Goal: Information Seeking & Learning: Check status

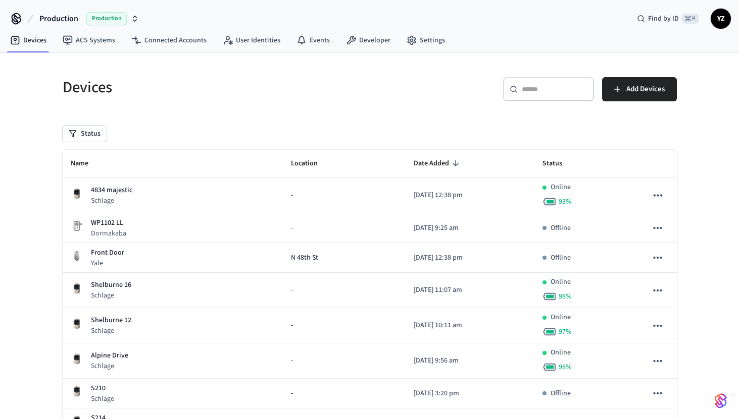
click at [135, 20] on icon "button" at bounding box center [135, 19] width 8 height 8
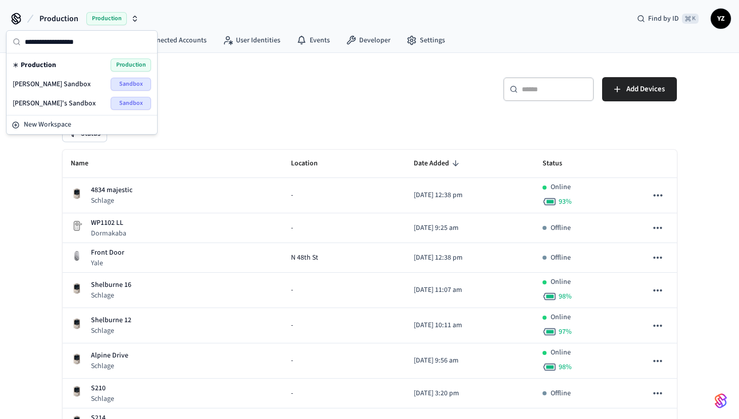
click at [55, 103] on span "[PERSON_NAME]'s Sandbox" at bounding box center [54, 103] width 83 height 10
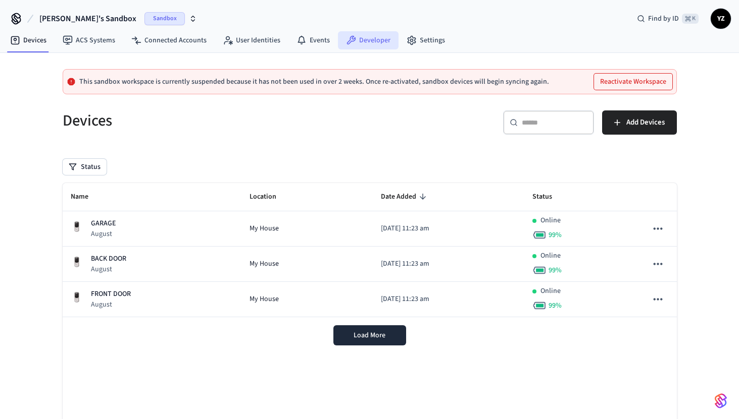
click at [367, 38] on link "Developer" at bounding box center [368, 40] width 61 height 18
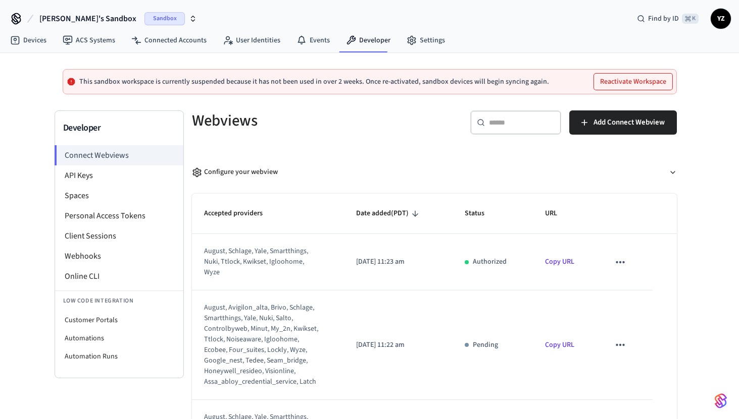
click at [715, 17] on span "YZ" at bounding box center [720, 19] width 18 height 18
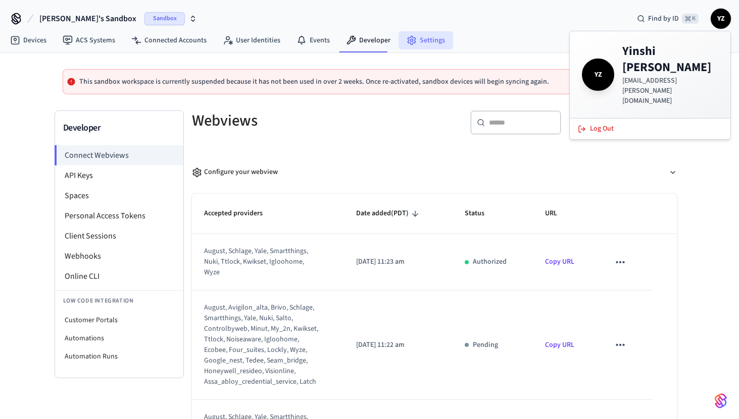
click at [429, 39] on link "Settings" at bounding box center [425, 40] width 55 height 18
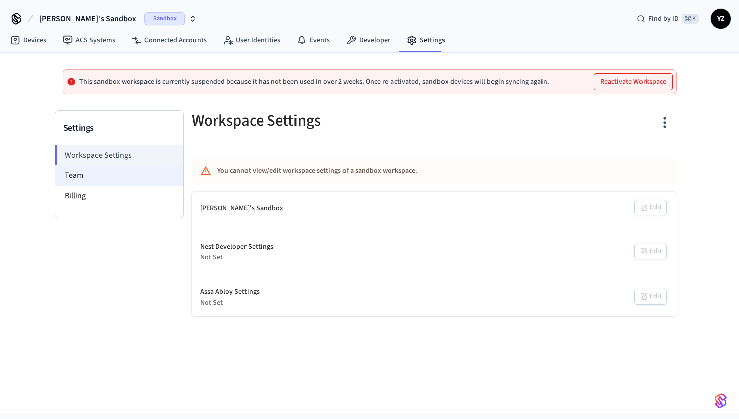
click at [95, 173] on li "Team" at bounding box center [119, 176] width 128 height 20
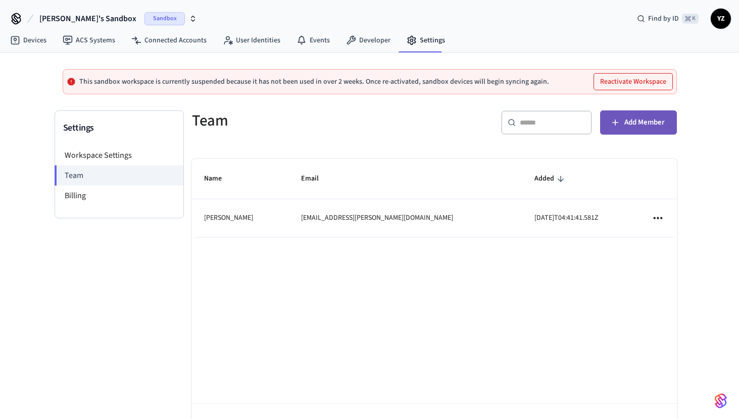
click at [655, 122] on span "Add Member" at bounding box center [644, 122] width 40 height 13
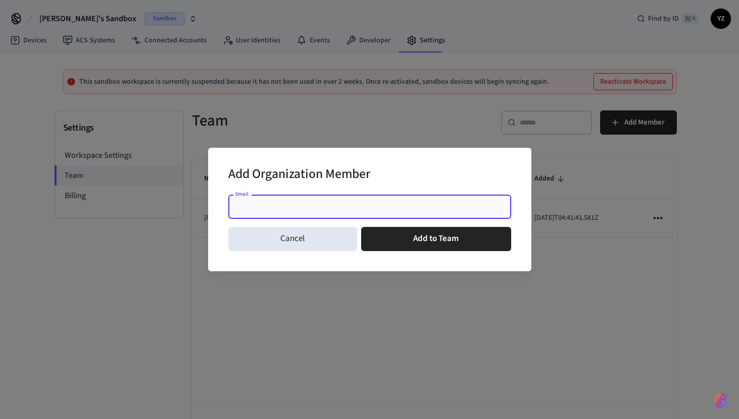
click at [314, 203] on input "Email" at bounding box center [369, 207] width 271 height 10
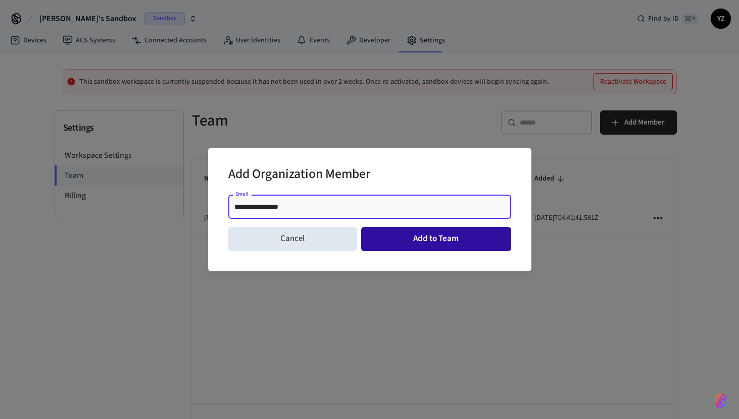
type input "**********"
click at [416, 234] on button "Add to Team" at bounding box center [436, 239] width 150 height 24
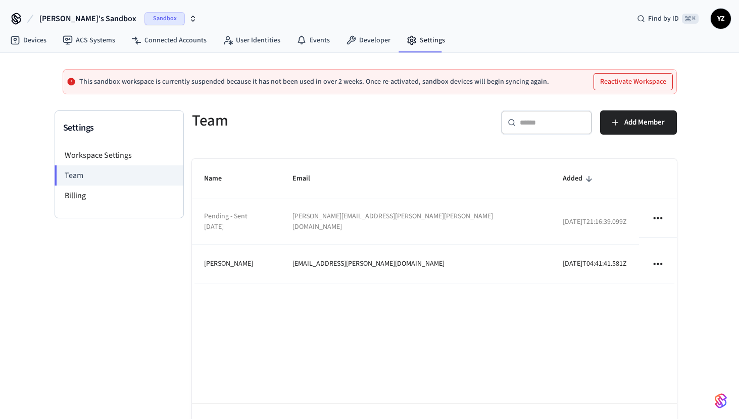
click at [717, 63] on div at bounding box center [369, 209] width 739 height 419
click at [717, 22] on div at bounding box center [369, 209] width 739 height 419
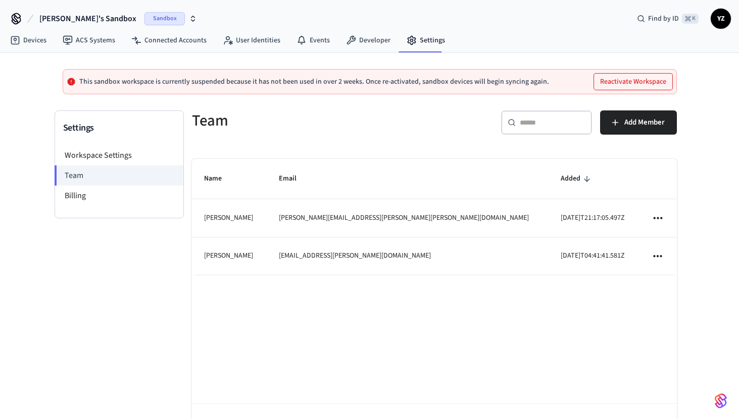
click at [348, 358] on div "Name Email Added [PERSON_NAME] [PERSON_NAME][EMAIL_ADDRESS][PERSON_NAME][PERSON…" at bounding box center [434, 306] width 485 height 294
click at [353, 43] on link "Developer" at bounding box center [368, 40] width 61 height 18
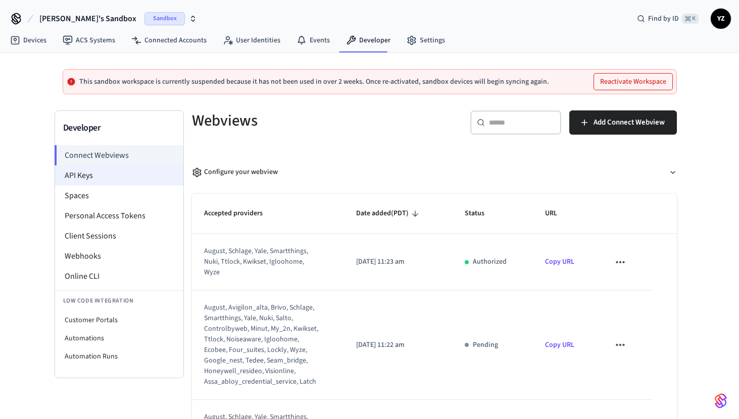
click at [101, 178] on li "API Keys" at bounding box center [119, 176] width 128 height 20
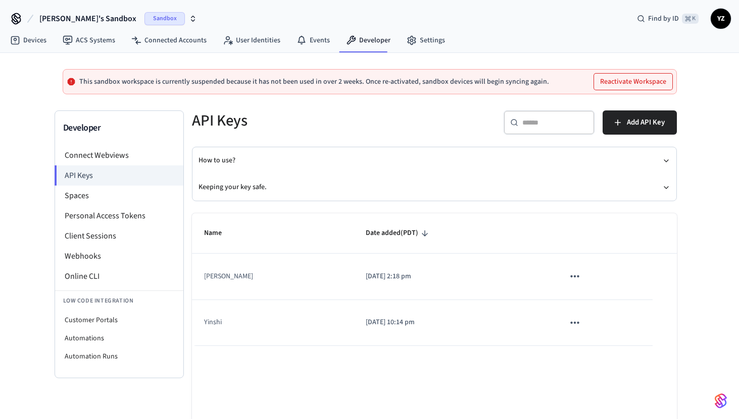
click at [291, 113] on h5 "API Keys" at bounding box center [310, 121] width 236 height 21
click at [711, 24] on div at bounding box center [369, 209] width 739 height 419
click at [641, 86] on button "Reactivate Workspace" at bounding box center [633, 82] width 78 height 16
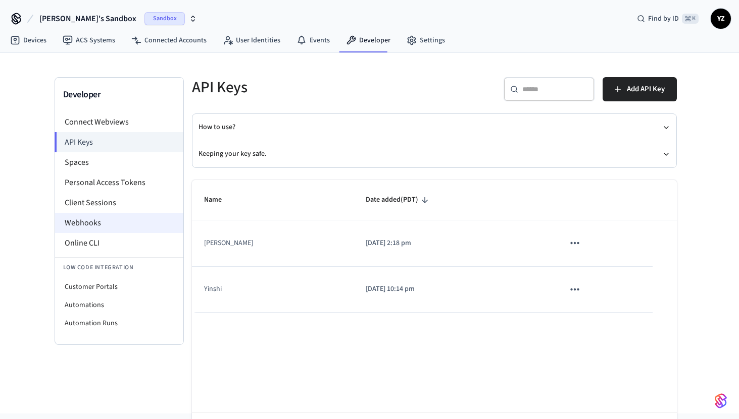
click at [100, 222] on li "Webhooks" at bounding box center [119, 223] width 128 height 20
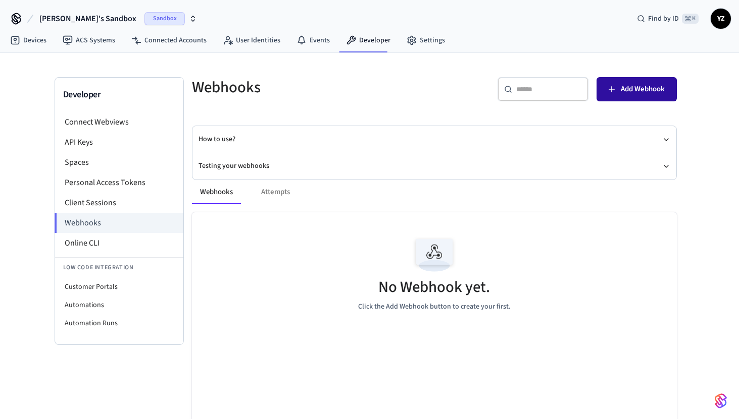
click at [624, 89] on span "Add Webhook" at bounding box center [642, 89] width 44 height 13
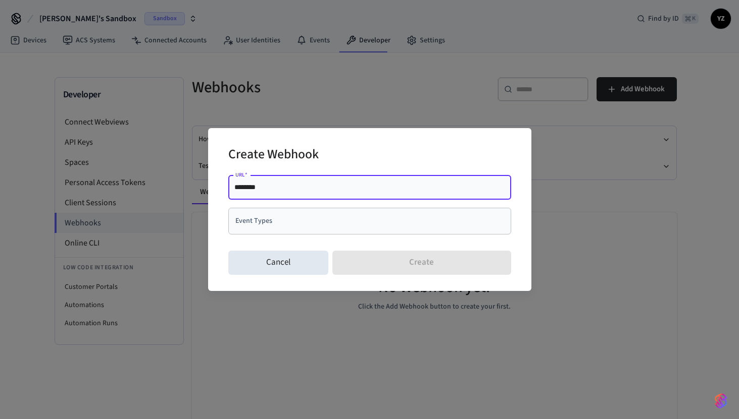
click at [303, 192] on div "******** URL   *" at bounding box center [369, 188] width 283 height 24
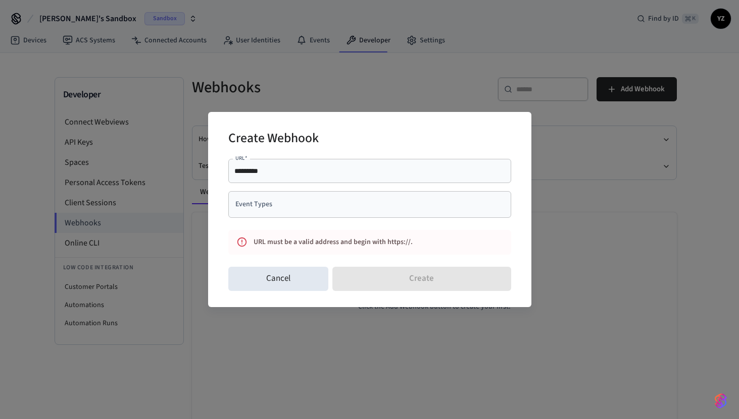
click at [276, 178] on div "********* URL   *" at bounding box center [369, 171] width 283 height 24
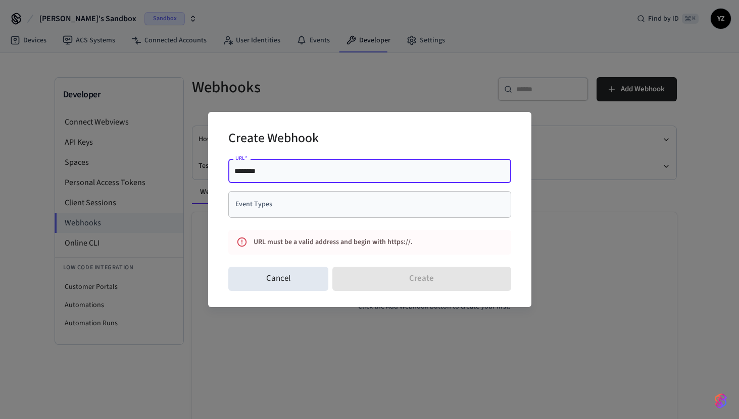
type input "********"
click at [149, 77] on div "Create Webhook URL   * ******** URL   * Event Types Event Types URL must be a v…" at bounding box center [369, 209] width 739 height 419
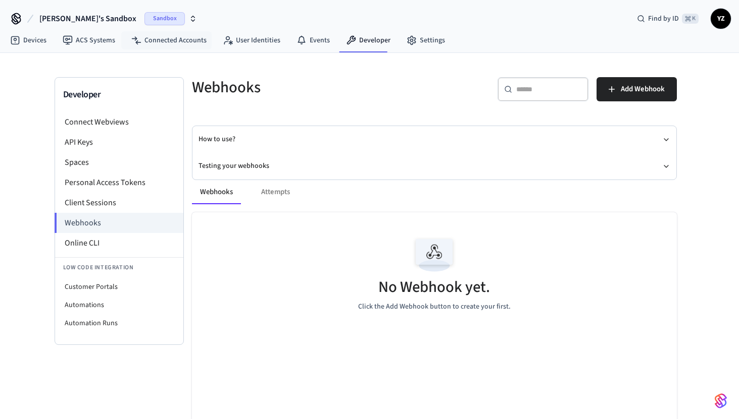
click at [149, 14] on div "Sandbox" at bounding box center [170, 18] width 53 height 13
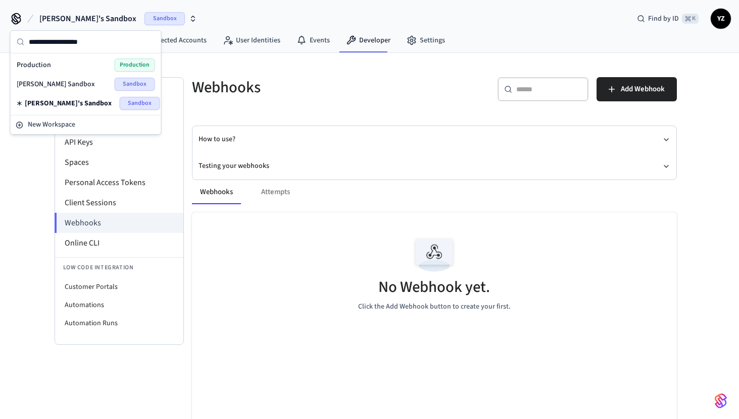
click at [64, 83] on div "[PERSON_NAME] Sandbox Sandbox" at bounding box center [86, 84] width 138 height 13
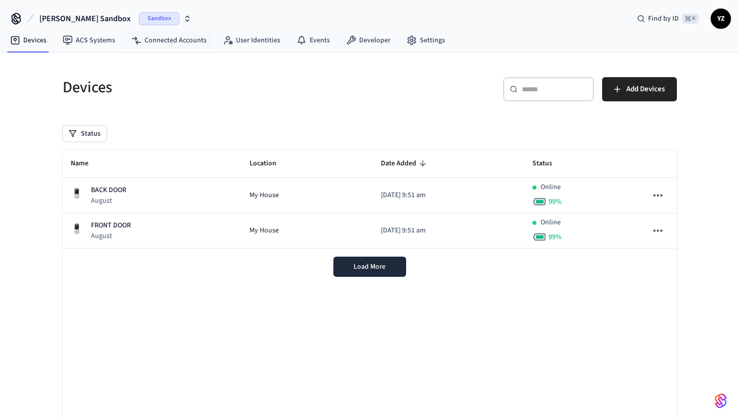
click at [186, 20] on icon "button" at bounding box center [188, 21] width 4 height 2
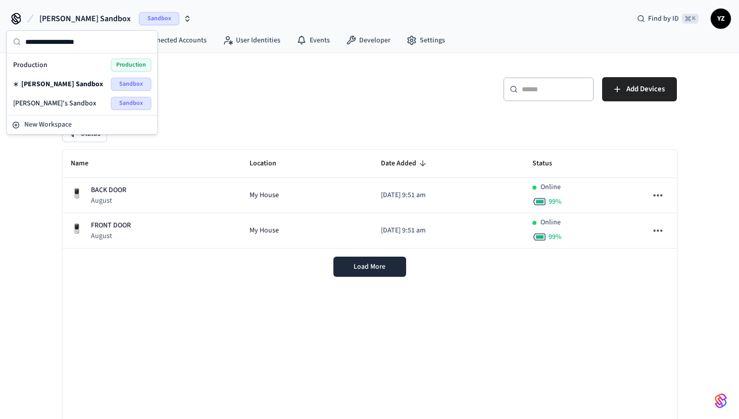
click at [73, 103] on div "[PERSON_NAME]'s Sandbox Sandbox" at bounding box center [82, 103] width 138 height 13
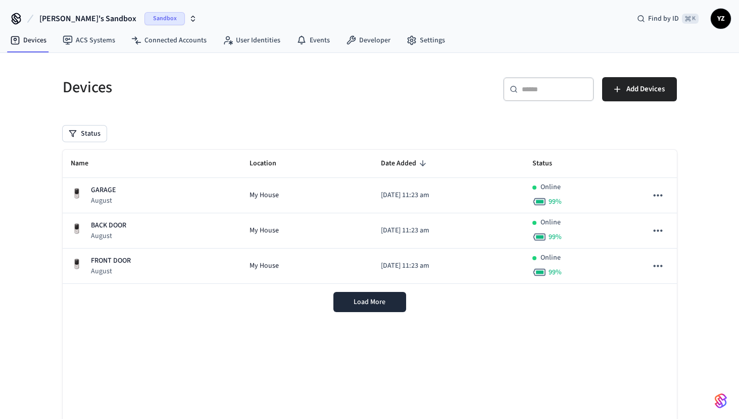
click at [189, 19] on icon "button" at bounding box center [193, 19] width 8 height 8
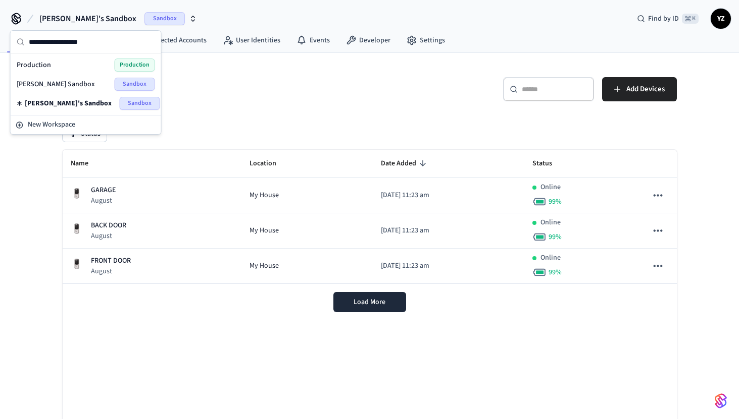
click at [77, 88] on div "[PERSON_NAME] Sandbox Sandbox" at bounding box center [86, 84] width 138 height 13
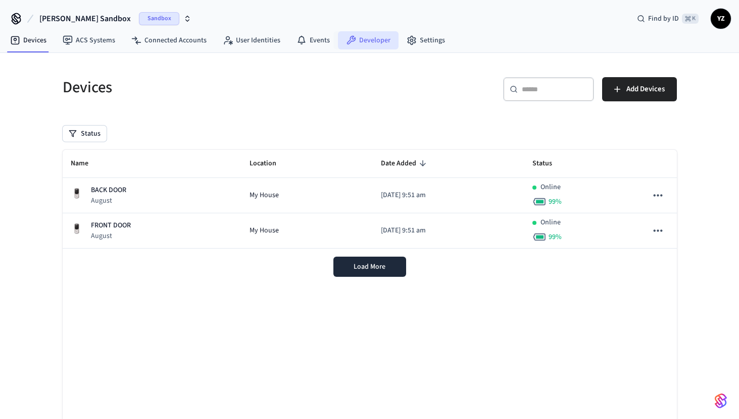
click at [380, 42] on link "Developer" at bounding box center [368, 40] width 61 height 18
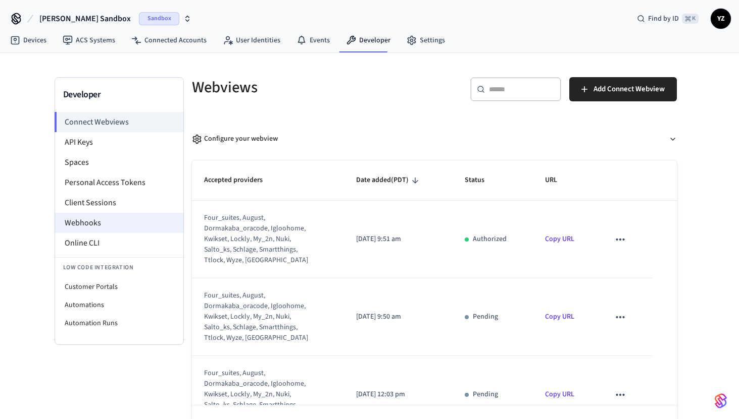
click at [95, 228] on li "Webhooks" at bounding box center [119, 223] width 128 height 20
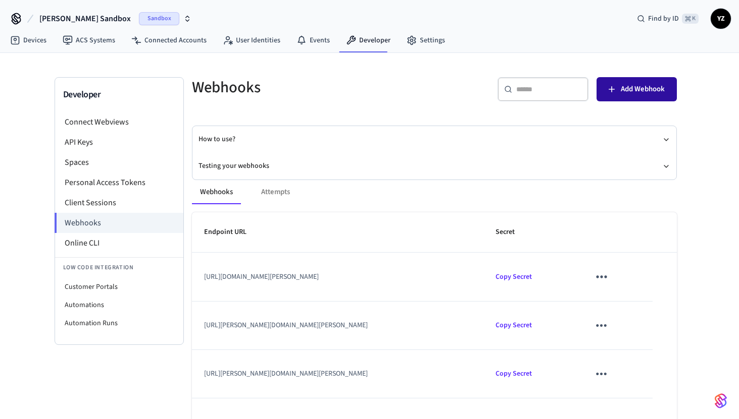
click at [635, 88] on span "Add Webhook" at bounding box center [642, 89] width 44 height 13
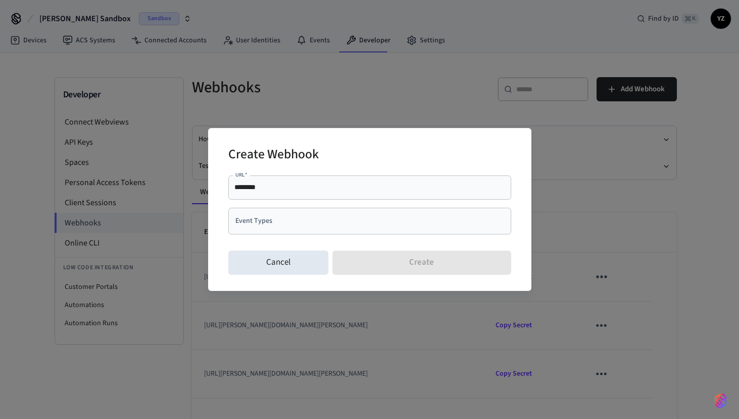
click at [444, 61] on div "Create Webhook URL   * ******** URL   * Event Types Event Types Cancel Create" at bounding box center [369, 209] width 739 height 419
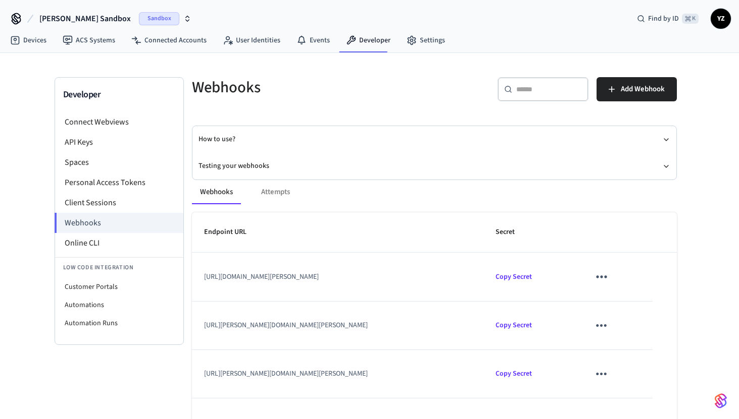
click at [345, 269] on td "[URL][DOMAIN_NAME][PERSON_NAME]" at bounding box center [338, 277] width 292 height 48
click at [419, 38] on link "Settings" at bounding box center [425, 40] width 55 height 18
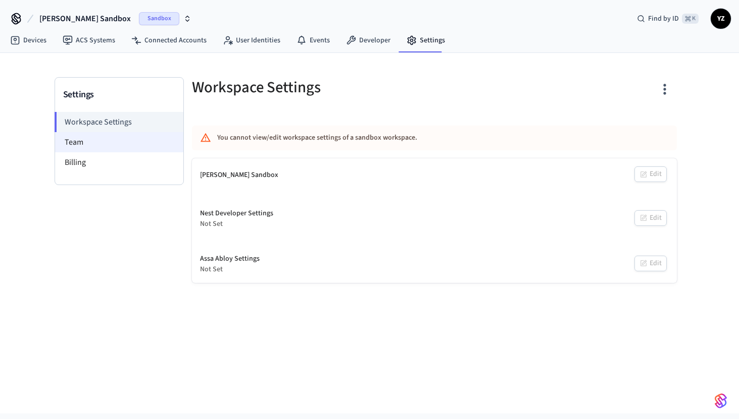
click at [99, 145] on li "Team" at bounding box center [119, 142] width 128 height 20
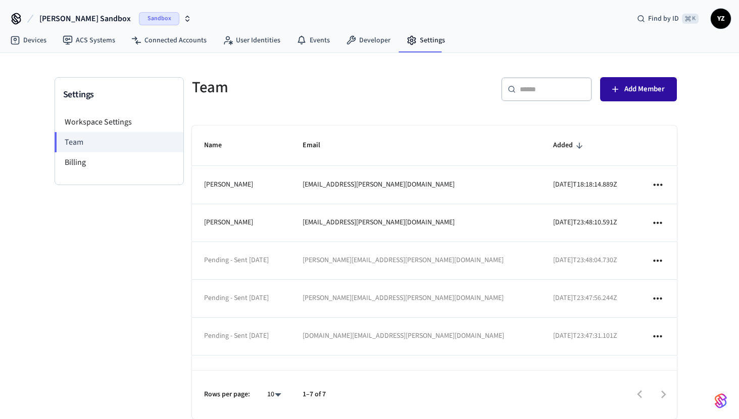
click at [632, 93] on span "Add Member" at bounding box center [644, 89] width 40 height 13
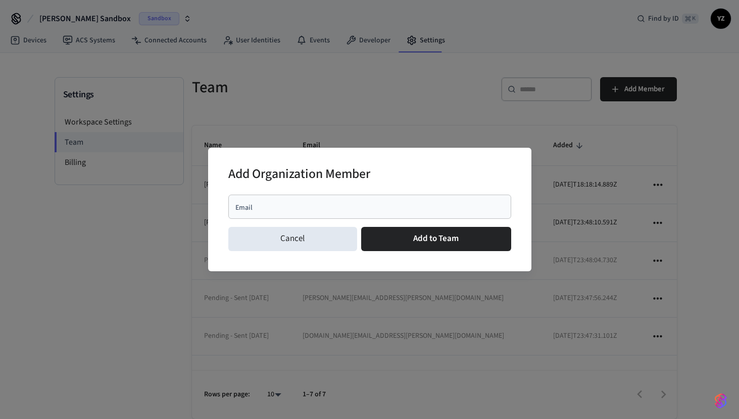
click at [275, 214] on div "Email" at bounding box center [369, 207] width 283 height 24
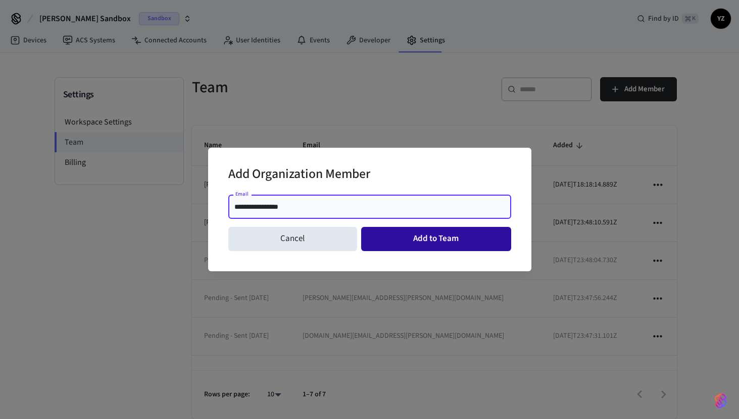
type input "**********"
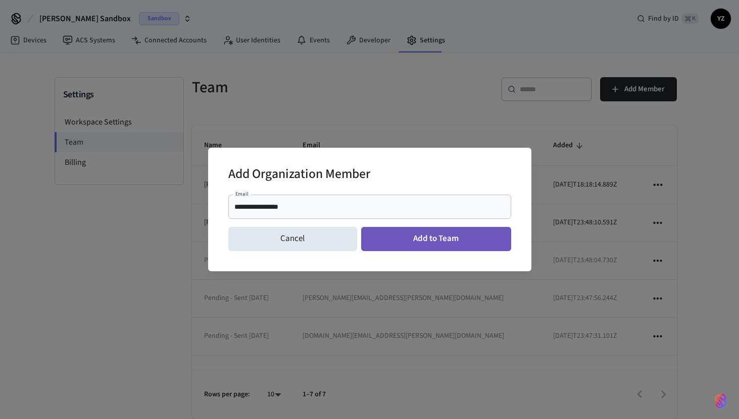
click at [400, 242] on button "Add to Team" at bounding box center [436, 239] width 150 height 24
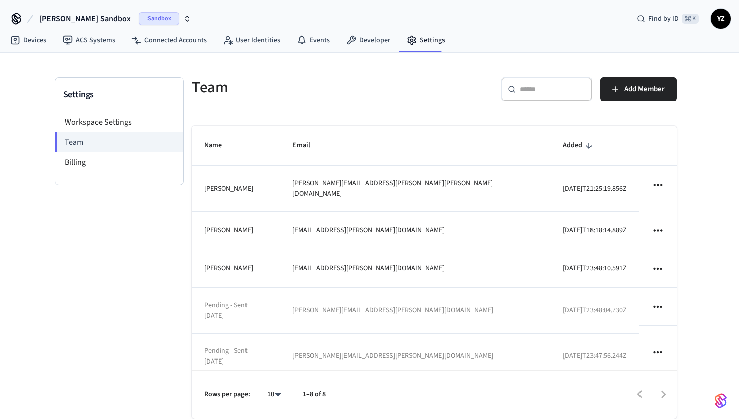
click at [250, 78] on h5 "Team" at bounding box center [310, 87] width 236 height 21
click at [365, 48] on link "Developer" at bounding box center [368, 40] width 61 height 18
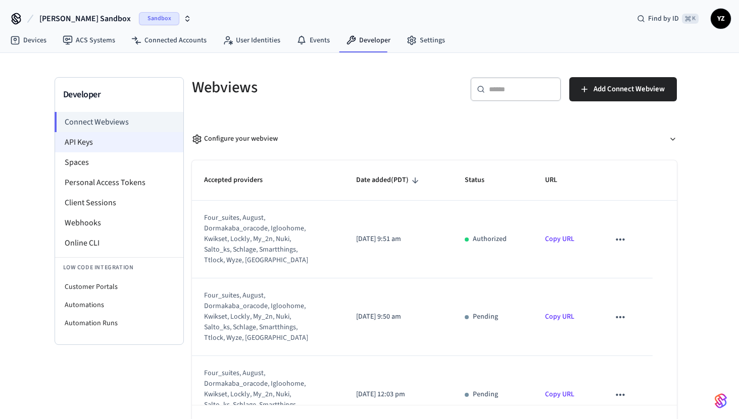
click at [89, 143] on li "API Keys" at bounding box center [119, 142] width 128 height 20
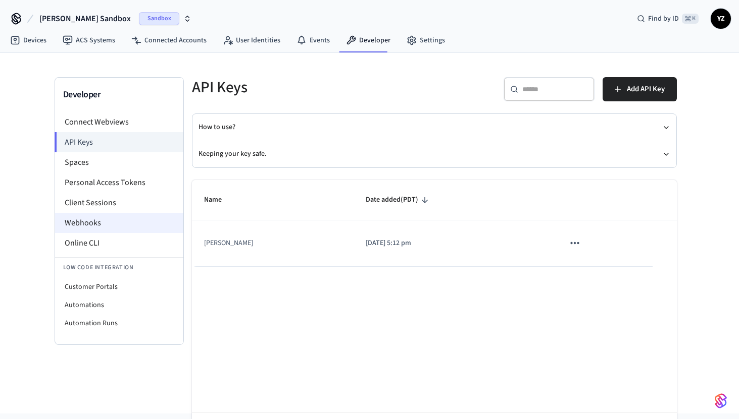
click at [84, 222] on li "Webhooks" at bounding box center [119, 223] width 128 height 20
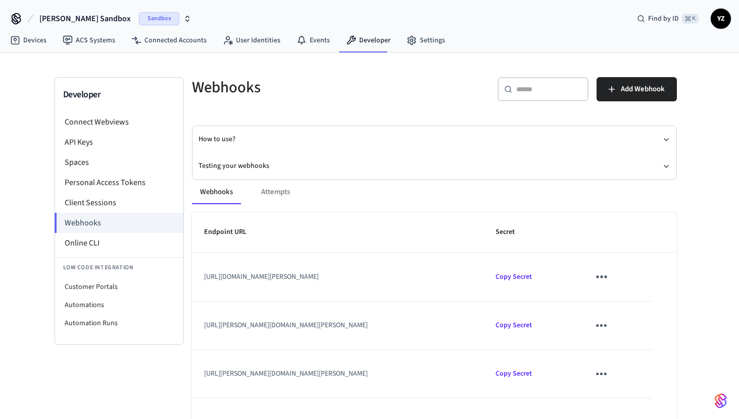
click at [155, 15] on button "[PERSON_NAME] Sandbox Sandbox" at bounding box center [115, 18] width 158 height 21
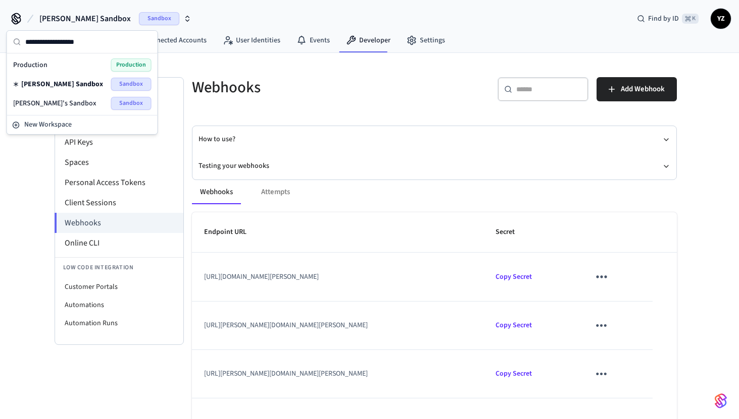
click at [294, 101] on div "Webhooks" at bounding box center [304, 87] width 248 height 44
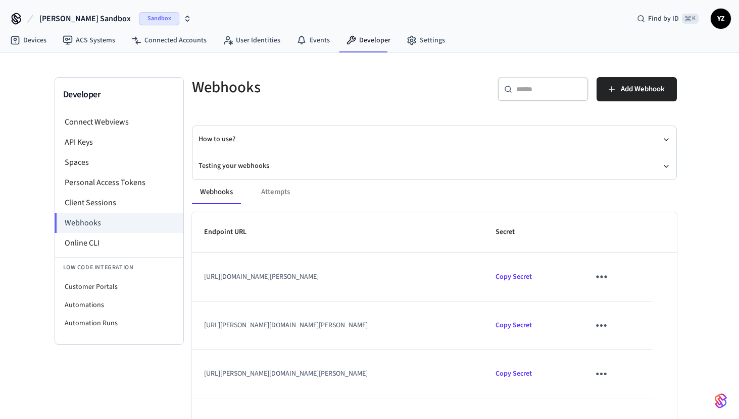
click at [183, 22] on icon "button" at bounding box center [187, 19] width 8 height 8
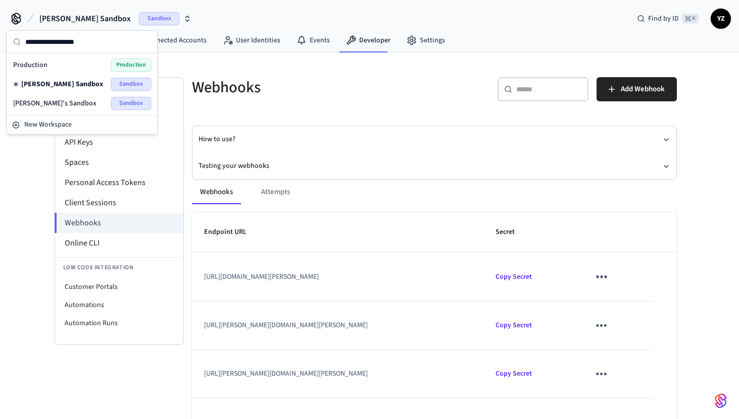
click at [66, 103] on div "[PERSON_NAME]'s Sandbox Sandbox" at bounding box center [82, 103] width 138 height 13
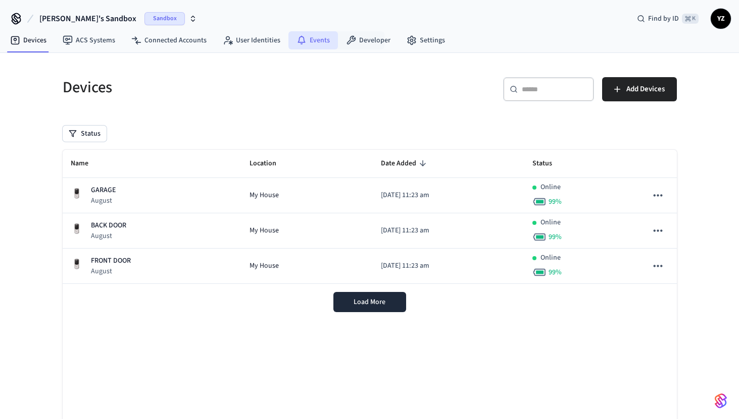
click at [298, 39] on icon at bounding box center [301, 40] width 10 height 10
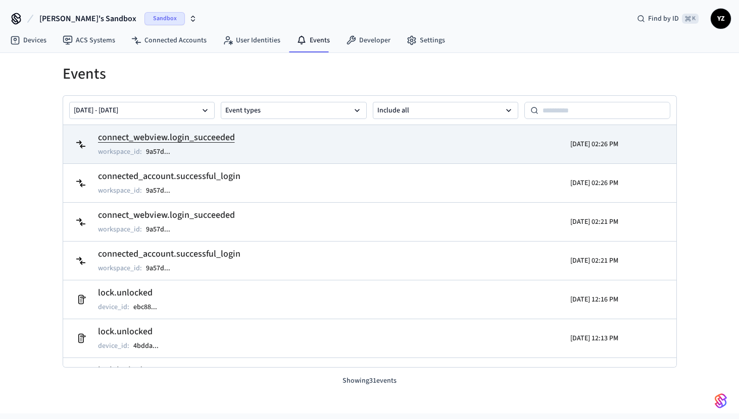
click at [224, 140] on h2 "connect_webview.login_succeeded" at bounding box center [166, 138] width 137 height 14
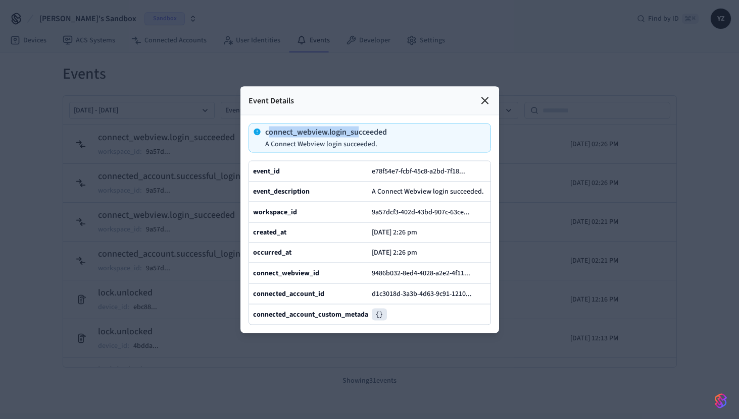
drag, startPoint x: 267, startPoint y: 132, endPoint x: 360, endPoint y: 128, distance: 94.0
click at [360, 128] on p "connect_webview.login_succeeded" at bounding box center [326, 132] width 122 height 8
click at [483, 98] on icon at bounding box center [485, 100] width 12 height 12
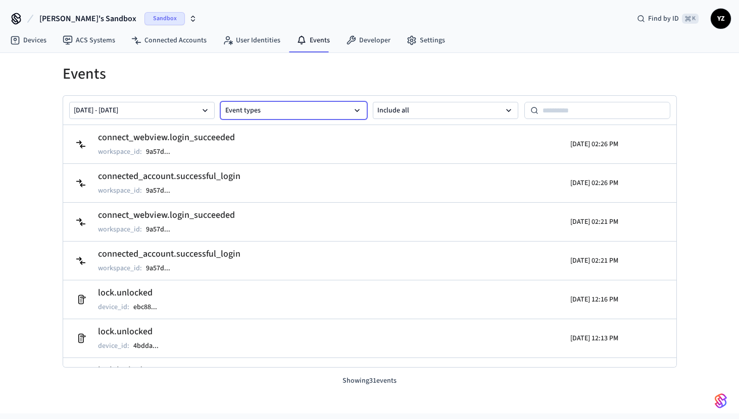
click at [259, 106] on button "Event types" at bounding box center [294, 110] width 146 height 17
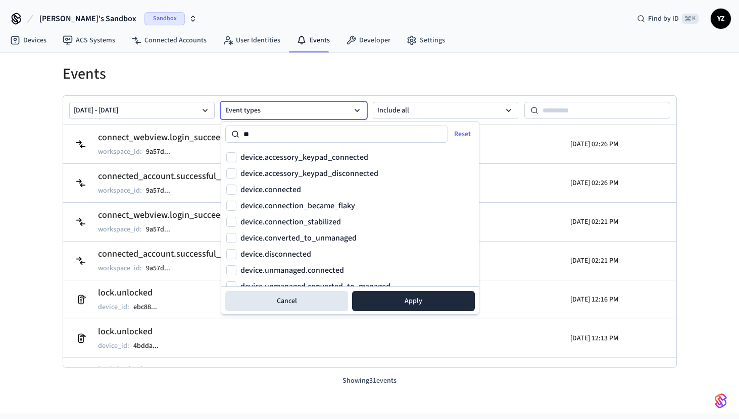
type input "*"
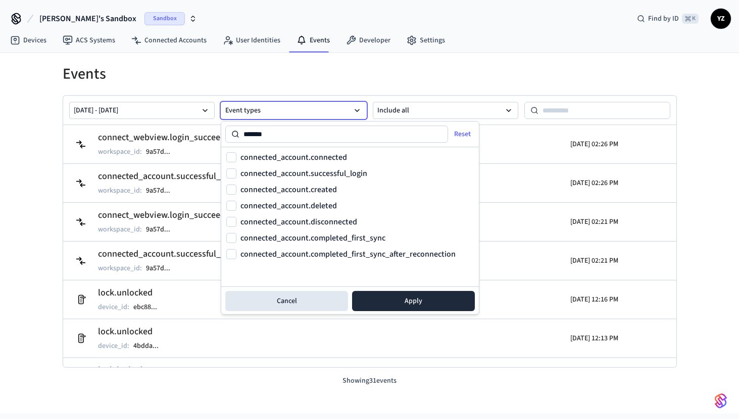
type input "*******"
click at [292, 159] on label "connected_account.connected" at bounding box center [293, 157] width 107 height 8
click at [236, 159] on button "connected_account.connected" at bounding box center [231, 157] width 10 height 10
click at [416, 297] on button "Apply" at bounding box center [413, 301] width 123 height 20
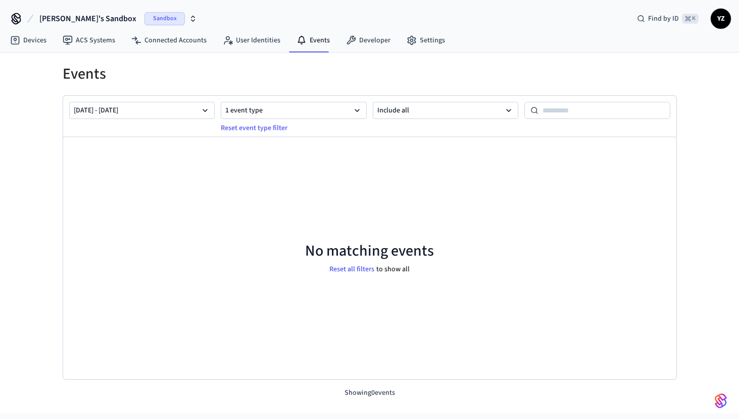
click at [98, 15] on button "[PERSON_NAME]'s Sandbox Sandbox" at bounding box center [118, 18] width 164 height 21
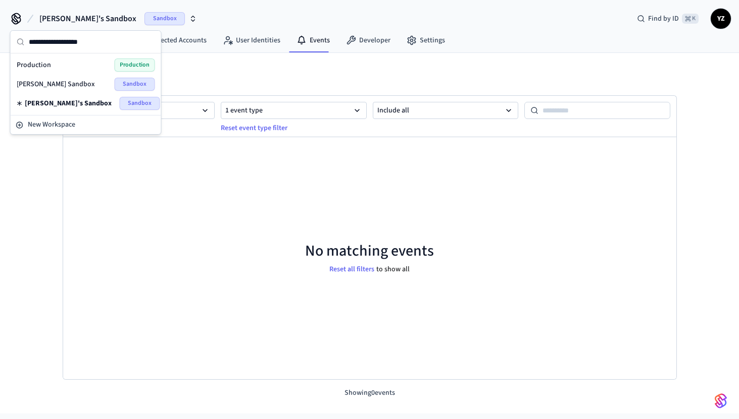
click at [49, 82] on span "[PERSON_NAME] Sandbox" at bounding box center [56, 84] width 78 height 10
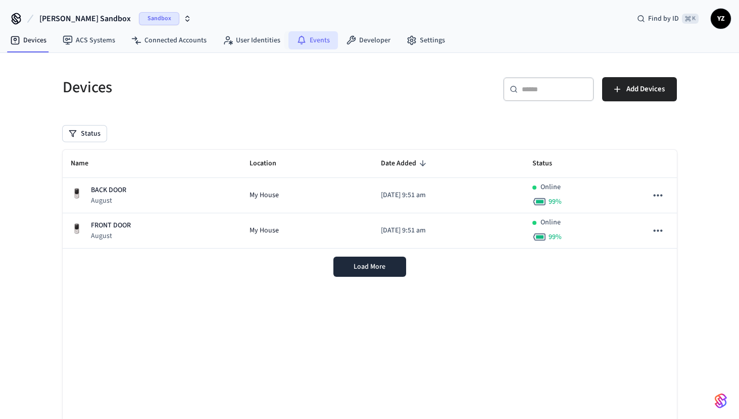
click at [307, 38] on link "Events" at bounding box center [312, 40] width 49 height 18
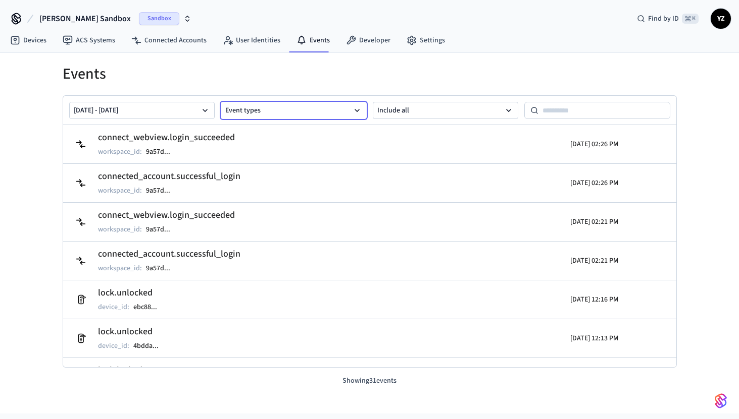
click at [246, 110] on button "Event types" at bounding box center [294, 110] width 146 height 17
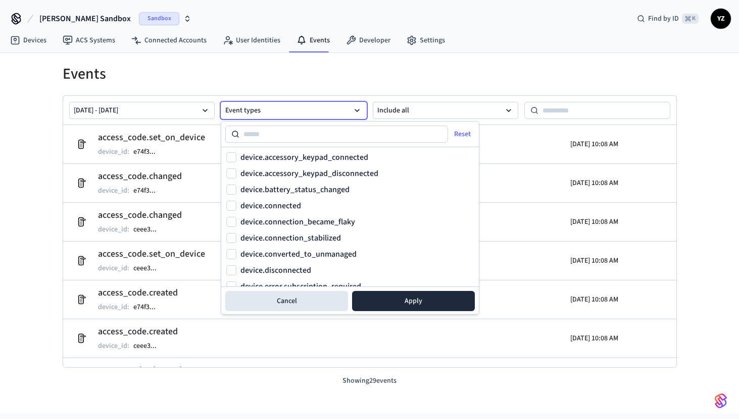
click at [264, 78] on h1 "Events" at bounding box center [370, 74] width 614 height 18
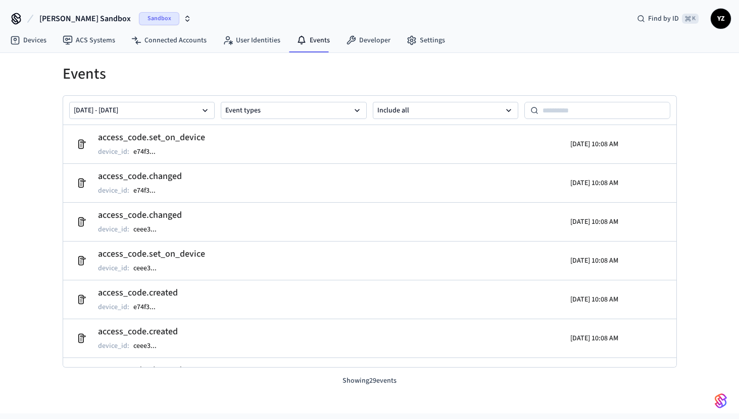
click at [183, 69] on h1 "Events" at bounding box center [370, 74] width 614 height 18
click at [368, 39] on link "Developer" at bounding box center [368, 40] width 61 height 18
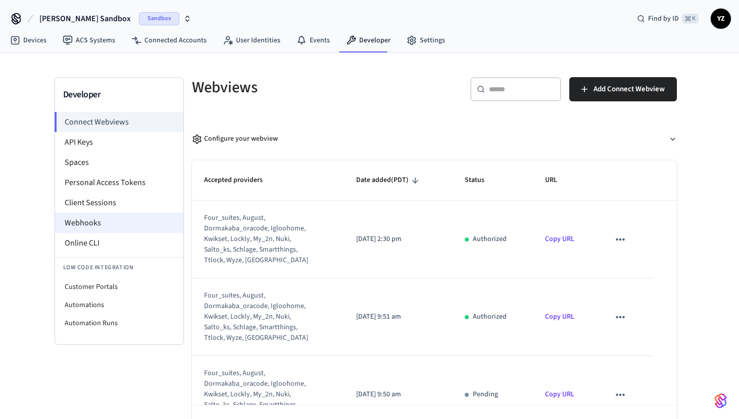
click at [101, 223] on li "Webhooks" at bounding box center [119, 223] width 128 height 20
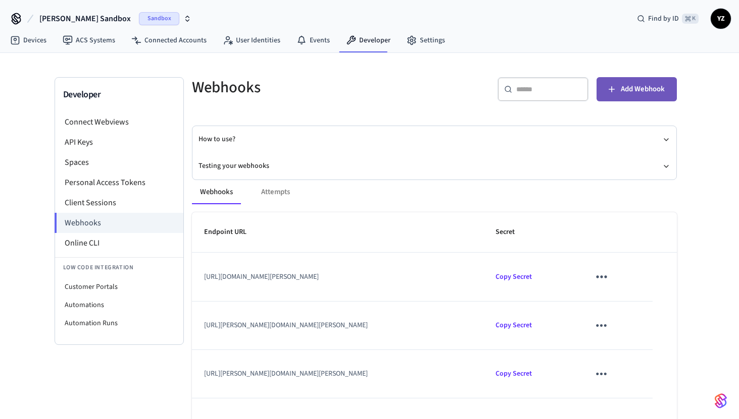
click at [642, 91] on span "Add Webhook" at bounding box center [642, 89] width 44 height 13
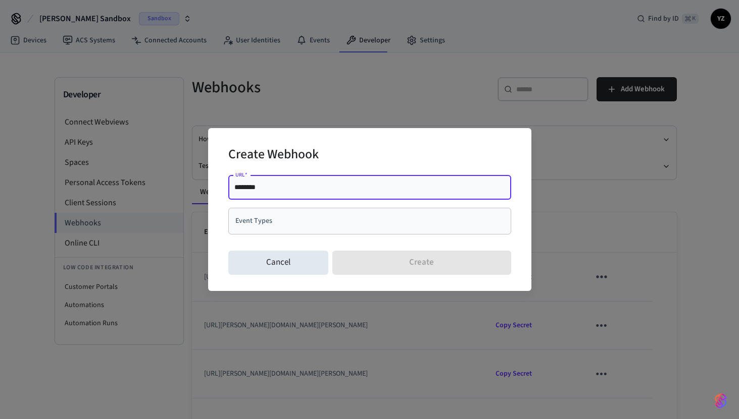
click at [281, 191] on input "********" at bounding box center [369, 187] width 271 height 10
click at [270, 261] on button "Cancel" at bounding box center [278, 263] width 100 height 24
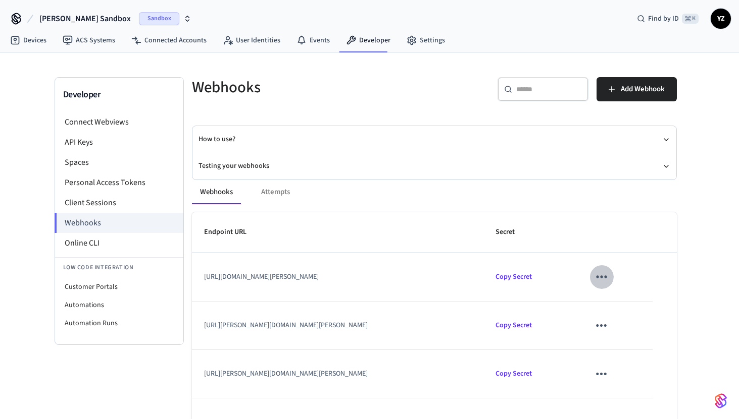
click at [609, 280] on icon "sticky table" at bounding box center [601, 277] width 16 height 16
click at [632, 306] on icon at bounding box center [630, 307] width 8 height 8
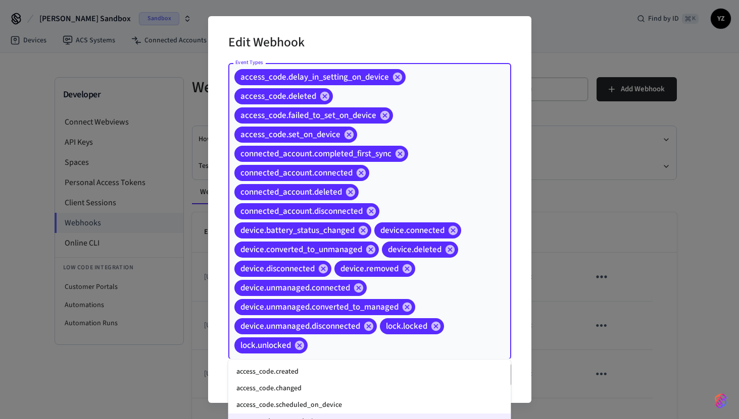
drag, startPoint x: 333, startPoint y: 346, endPoint x: 233, endPoint y: 97, distance: 268.0
click at [233, 97] on div "access_code.delay_in_setting_on_device access_code.deleted access_code.failed_t…" at bounding box center [369, 211] width 283 height 297
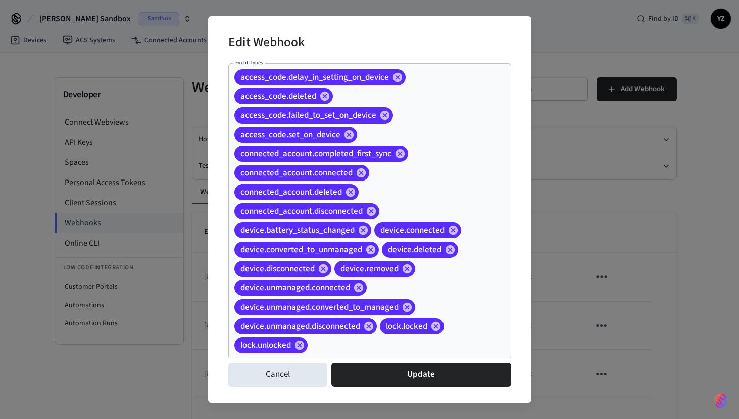
click at [171, 386] on div "Edit Webhook Event Types access_code.delay_in_setting_on_device access_code.del…" at bounding box center [369, 209] width 739 height 419
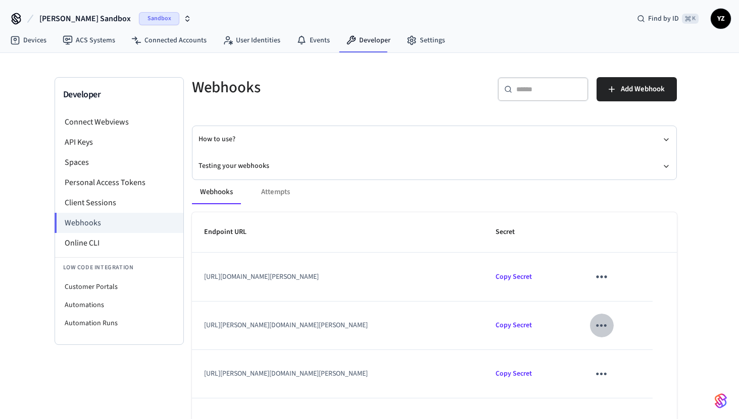
click at [609, 327] on icon "sticky table" at bounding box center [601, 326] width 16 height 16
click at [635, 352] on li "Edit" at bounding box center [642, 355] width 48 height 27
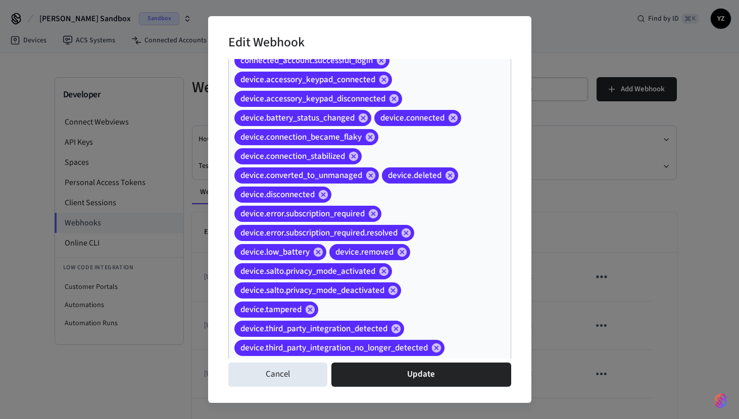
scroll to position [358, 0]
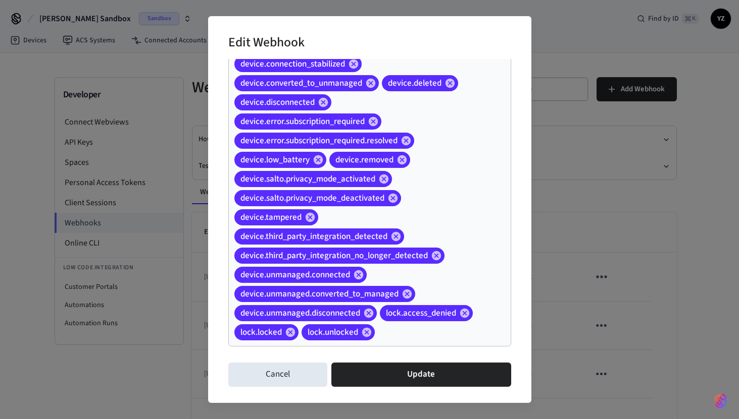
click at [462, 286] on div "access_code.changed access_code.created access_code.deleted access_code.removed…" at bounding box center [369, 26] width 283 height 642
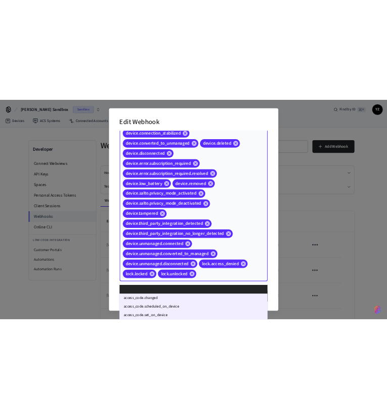
scroll to position [0, 0]
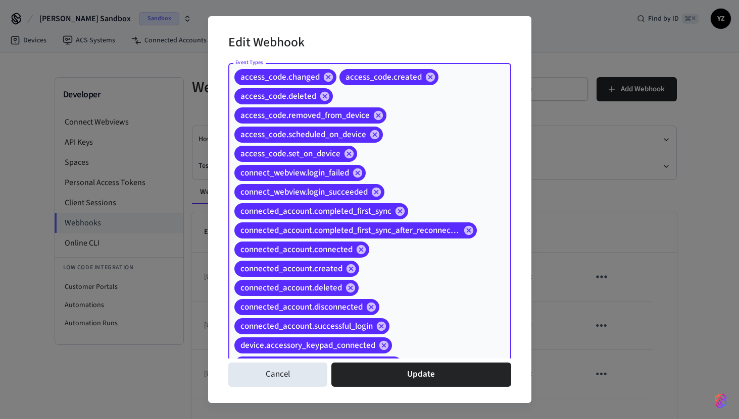
click at [581, 187] on div "Edit Webhook Event Types access_code.changed access_code.created access_code.de…" at bounding box center [369, 209] width 739 height 419
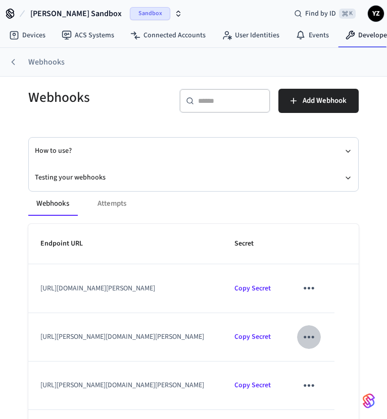
click at [313, 338] on icon "sticky table" at bounding box center [308, 337] width 11 height 3
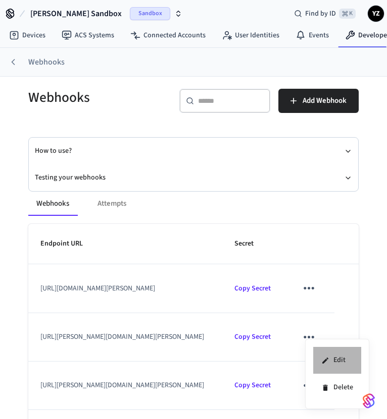
click at [327, 357] on icon at bounding box center [325, 361] width 8 height 8
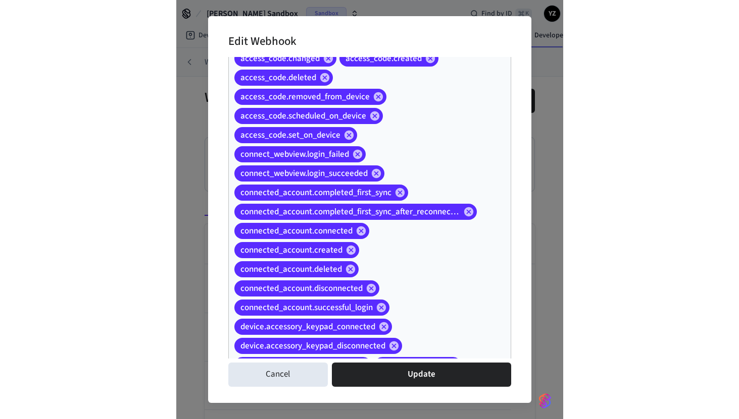
scroll to position [18, 0]
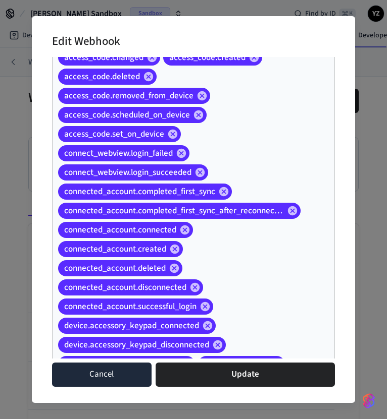
click at [110, 375] on button "Cancel" at bounding box center [101, 375] width 99 height 24
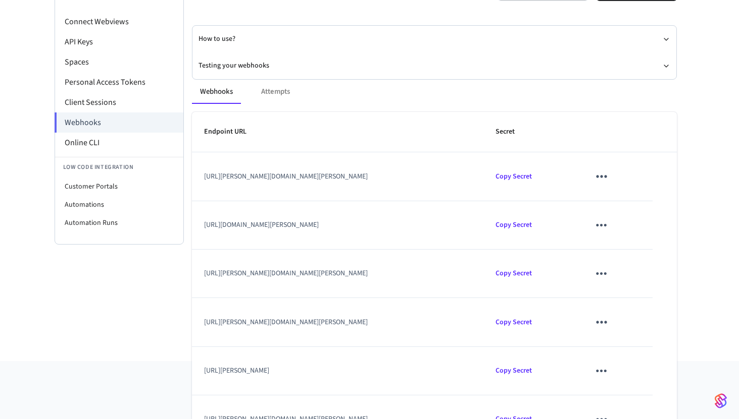
scroll to position [0, 0]
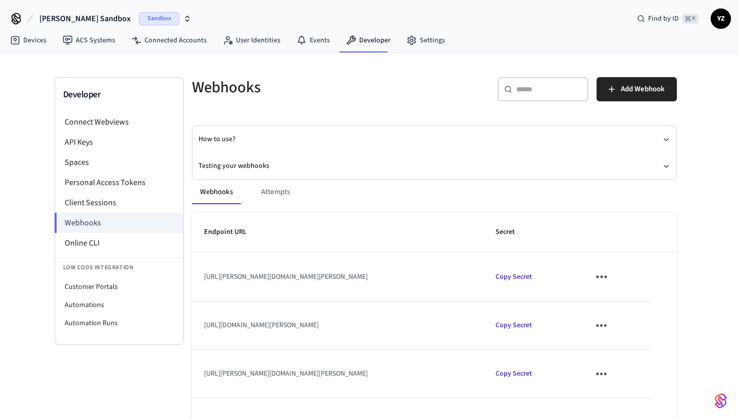
click at [271, 193] on div "Webhooks Attempts" at bounding box center [434, 192] width 485 height 24
click at [276, 189] on div "Webhooks Attempts" at bounding box center [434, 192] width 485 height 24
click at [306, 35] on link "Events" at bounding box center [312, 40] width 49 height 18
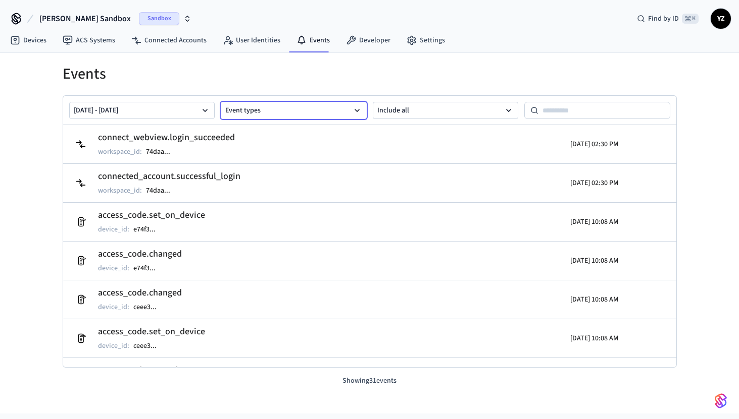
click at [285, 108] on button "Event types" at bounding box center [294, 110] width 146 height 17
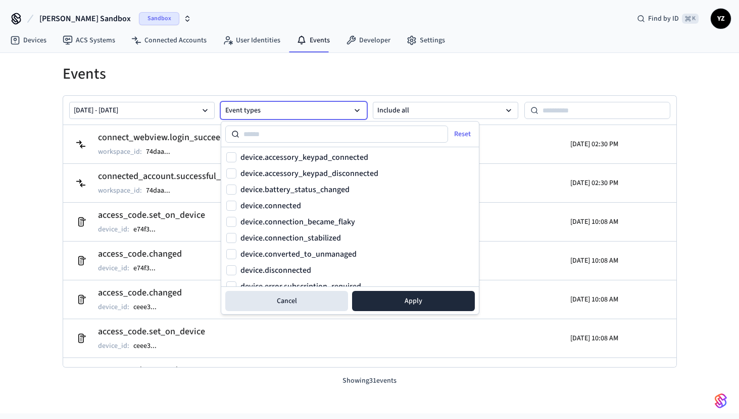
click at [279, 128] on input at bounding box center [343, 134] width 208 height 12
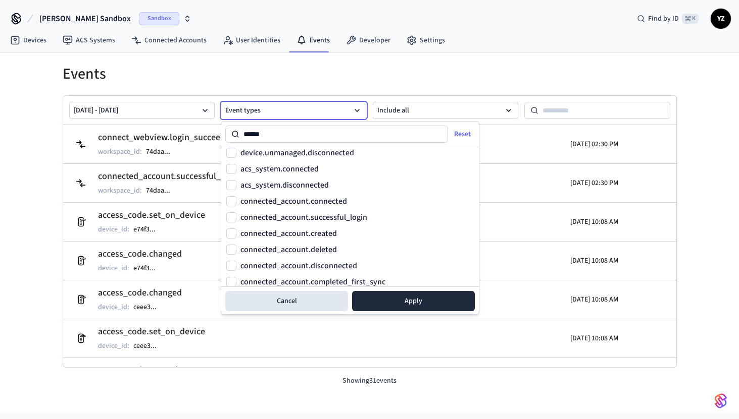
scroll to position [118, 0]
type input "******"
click at [264, 234] on label "connected_account.created" at bounding box center [288, 233] width 96 height 8
click at [236, 234] on button "connected_account.created" at bounding box center [231, 233] width 10 height 10
click at [256, 202] on label "connected_account.connected" at bounding box center [293, 201] width 107 height 8
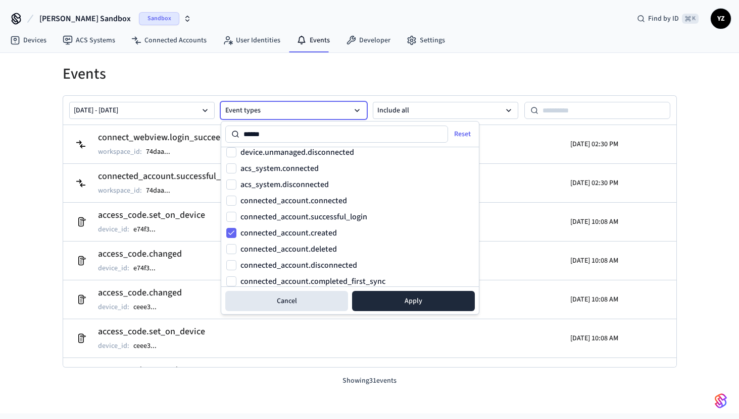
click at [236, 202] on button "connected_account.connected" at bounding box center [231, 201] width 10 height 10
click at [402, 299] on button "Apply" at bounding box center [413, 301] width 123 height 20
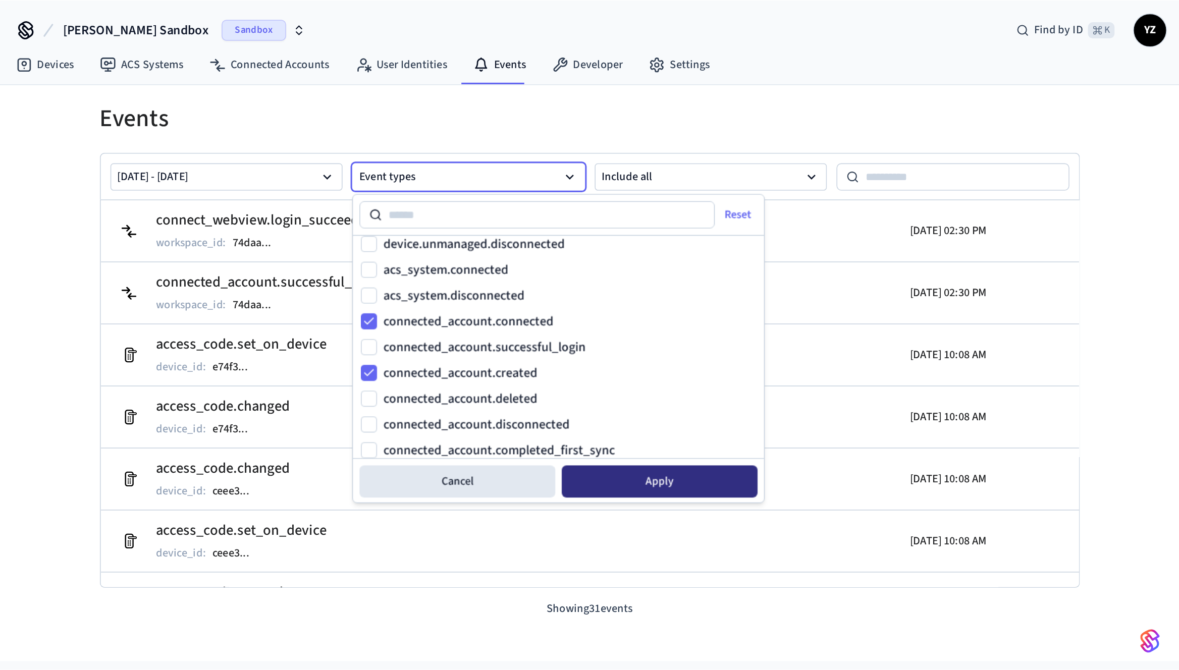
scroll to position [344, 0]
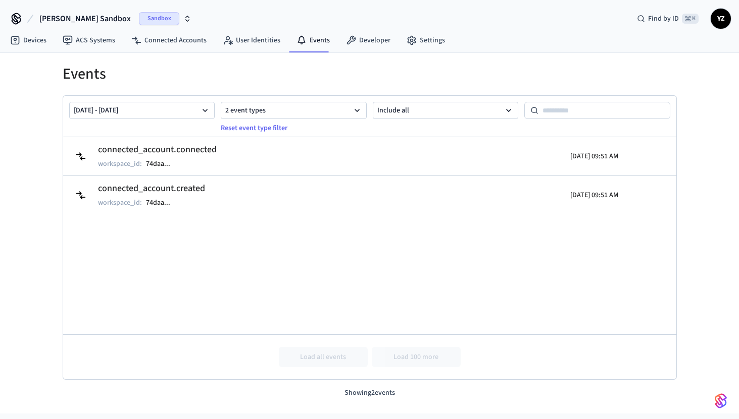
click at [170, 66] on h1 "Events" at bounding box center [370, 74] width 614 height 18
click at [417, 40] on link "Settings" at bounding box center [425, 40] width 55 height 18
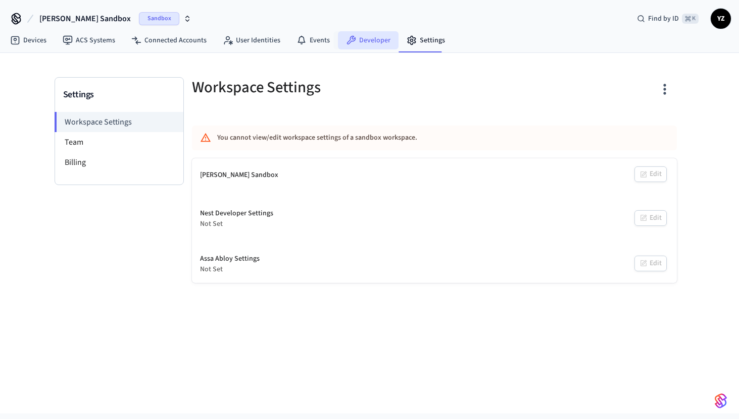
click at [355, 44] on link "Developer" at bounding box center [368, 40] width 61 height 18
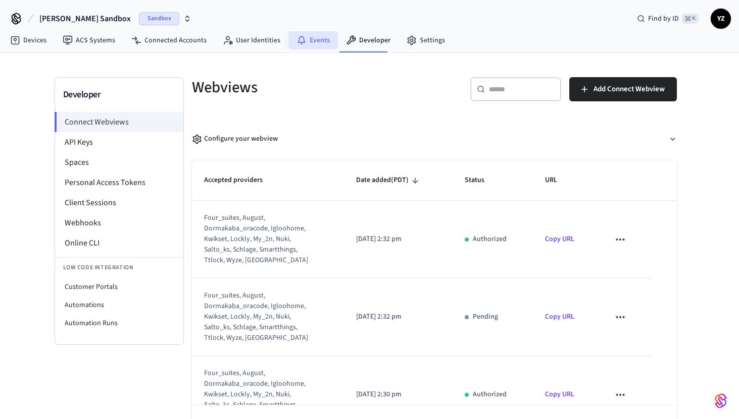
click at [305, 43] on link "Events" at bounding box center [312, 40] width 49 height 18
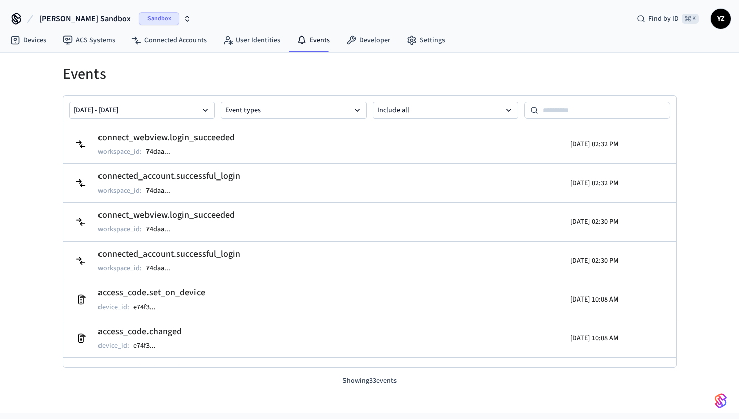
click at [269, 122] on div "[DATE] - [DATE] Event types Include all" at bounding box center [369, 110] width 613 height 29
click at [266, 110] on button "Event types" at bounding box center [294, 110] width 146 height 17
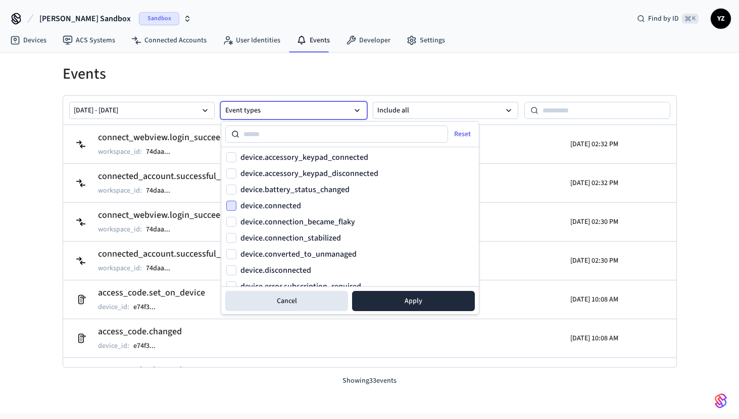
click at [231, 209] on button "device.connected" at bounding box center [231, 206] width 10 height 10
click at [391, 303] on button "Apply" at bounding box center [413, 301] width 123 height 20
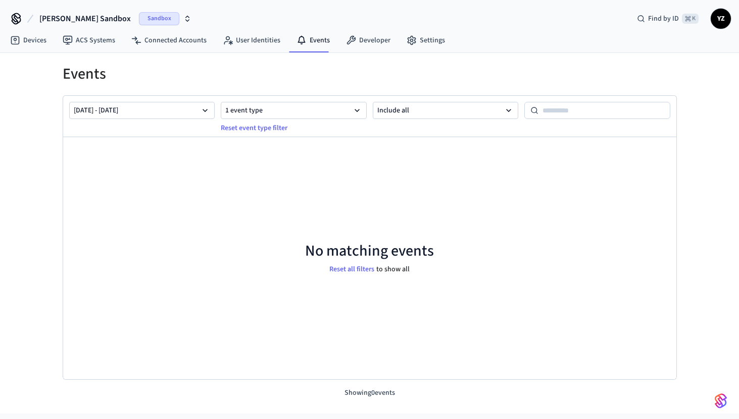
click at [233, 183] on div "No matching events Reset all filters to show all" at bounding box center [369, 258] width 613 height 243
click at [130, 72] on h1 "Events" at bounding box center [370, 74] width 614 height 18
